Goal: Transaction & Acquisition: Obtain resource

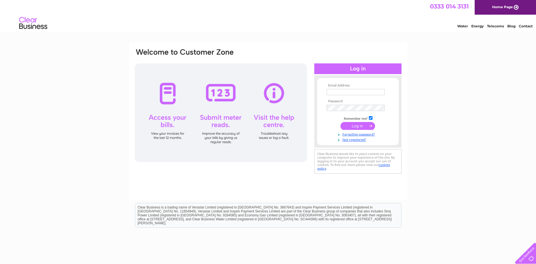
type input "debbie@percale-uk.com"
click at [357, 123] on input "submit" at bounding box center [357, 126] width 35 height 8
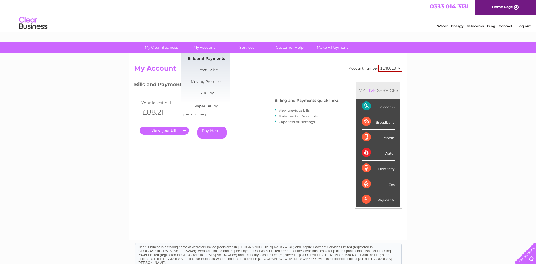
click at [207, 59] on link "Bills and Payments" at bounding box center [206, 58] width 46 height 11
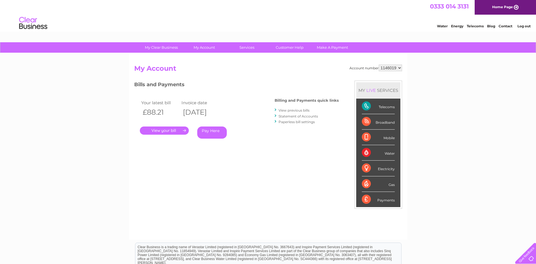
click at [292, 109] on link "View previous bills" at bounding box center [294, 110] width 31 height 4
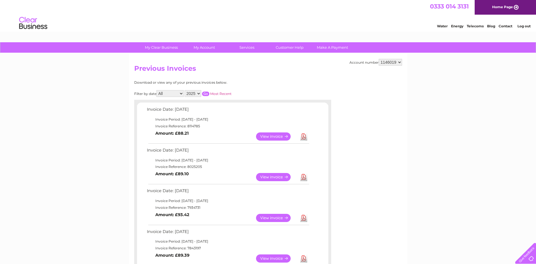
click at [279, 216] on link "View" at bounding box center [276, 218] width 41 height 8
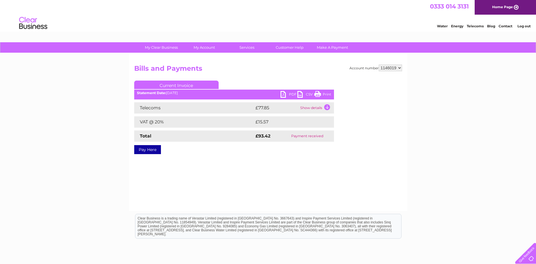
click at [289, 92] on link "PDF" at bounding box center [289, 95] width 17 height 8
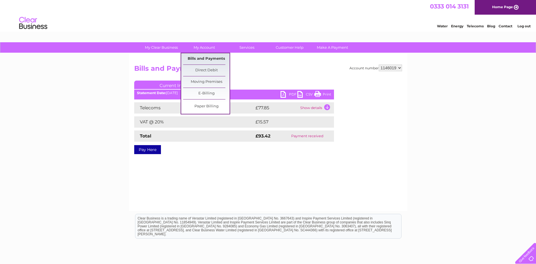
click at [194, 57] on link "Bills and Payments" at bounding box center [206, 58] width 46 height 11
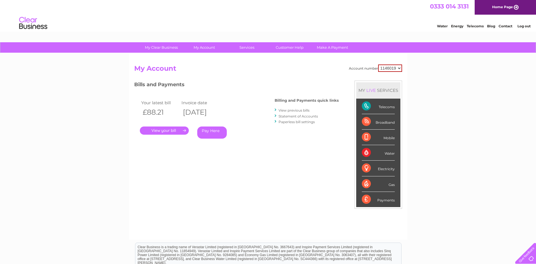
click at [289, 109] on link "View previous bills" at bounding box center [294, 110] width 31 height 4
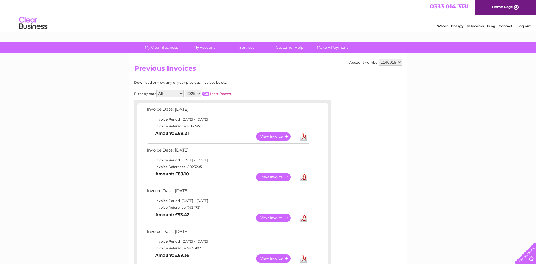
click at [275, 136] on link "View" at bounding box center [276, 136] width 41 height 8
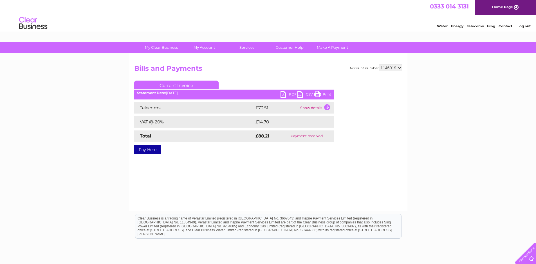
click at [285, 95] on link "PDF" at bounding box center [289, 95] width 17 height 8
